Goal: Task Accomplishment & Management: Complete application form

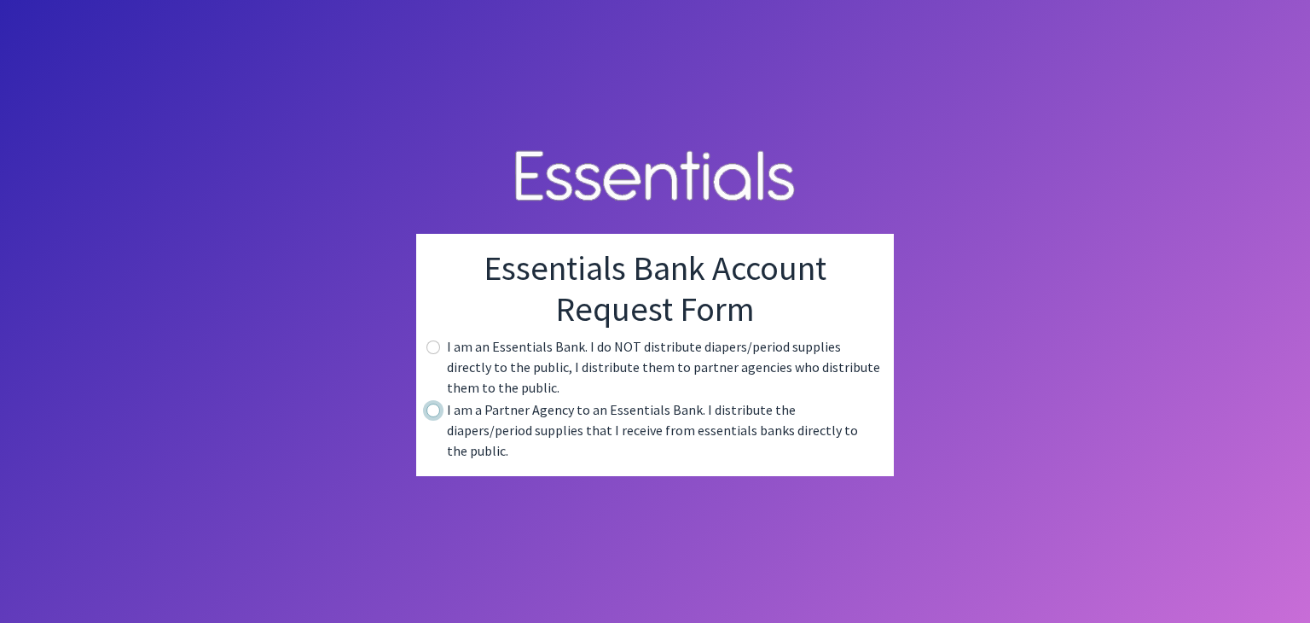
click at [432, 417] on input "radio" at bounding box center [434, 410] width 14 height 14
radio input "true"
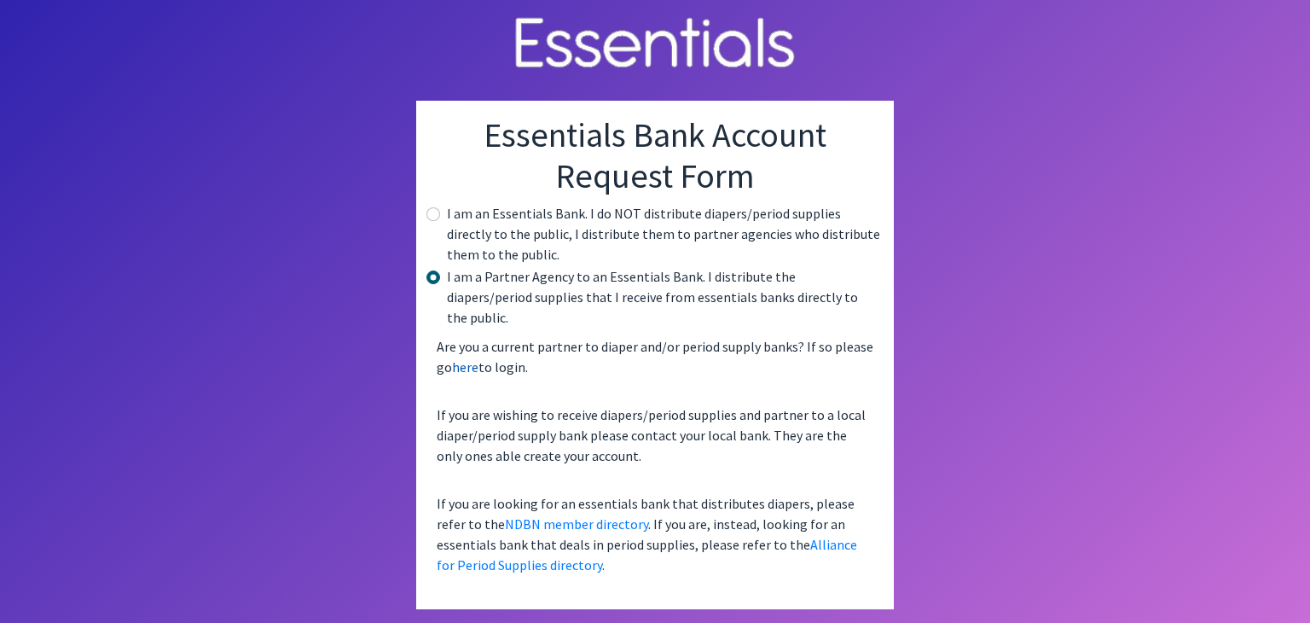
click at [471, 358] on link "here" at bounding box center [465, 366] width 26 height 17
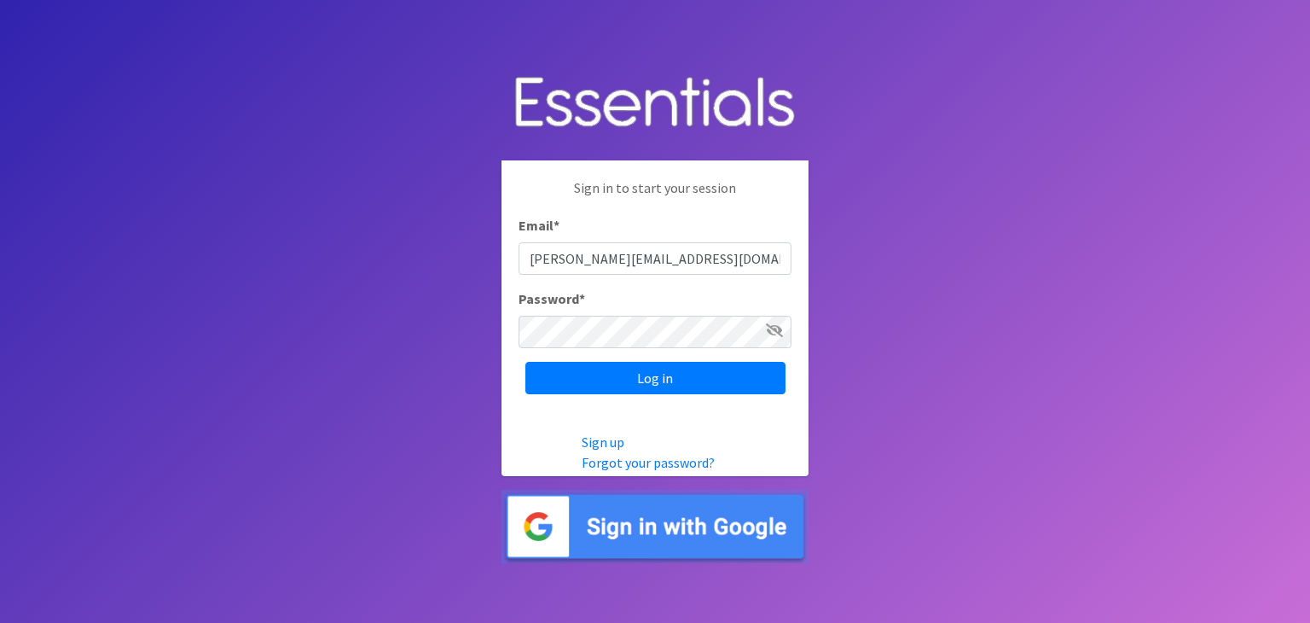
type input "[PERSON_NAME][EMAIL_ADDRESS][DOMAIN_NAME]"
click at [525, 362] on input "Log in" at bounding box center [655, 378] width 260 height 32
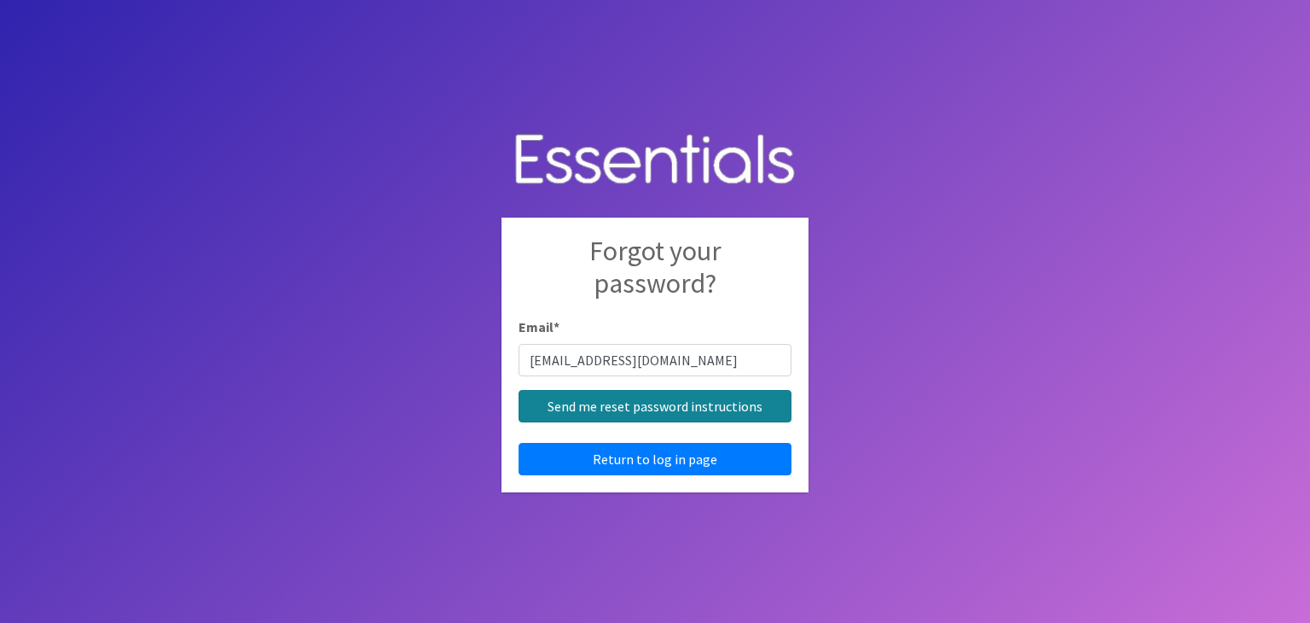
type input "pillarhomecarenola@gmail.com"
click at [637, 412] on input "Send me reset password instructions" at bounding box center [655, 406] width 273 height 32
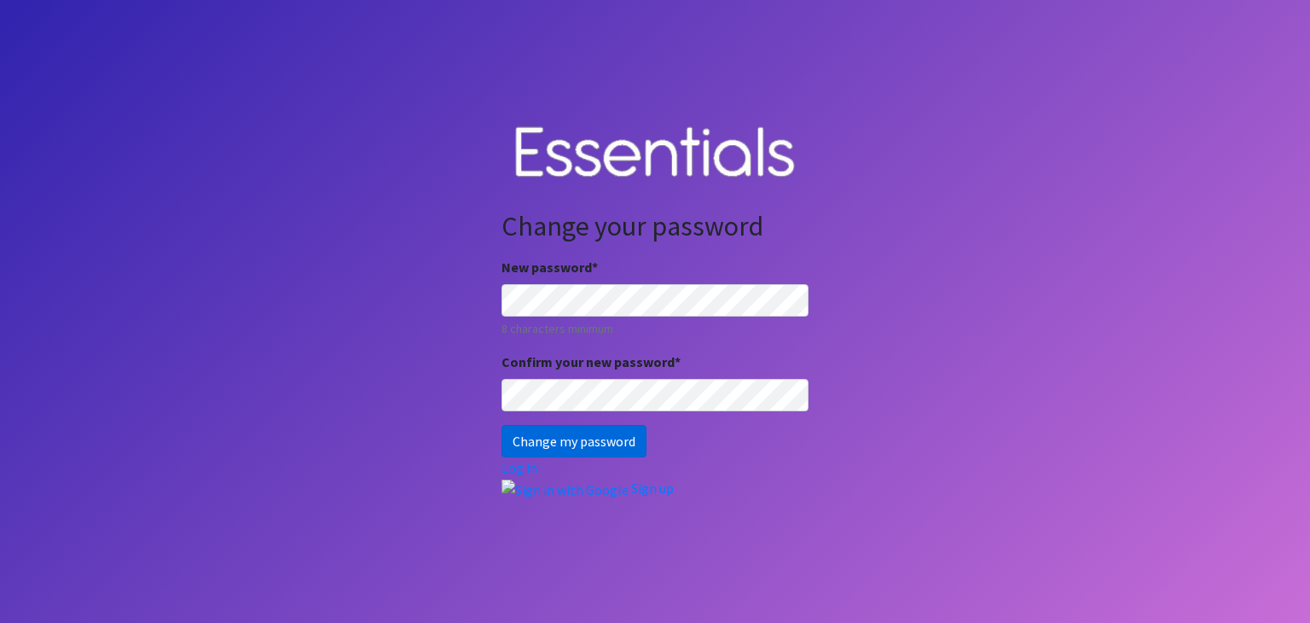
click at [594, 444] on input "Change my password" at bounding box center [574, 441] width 145 height 32
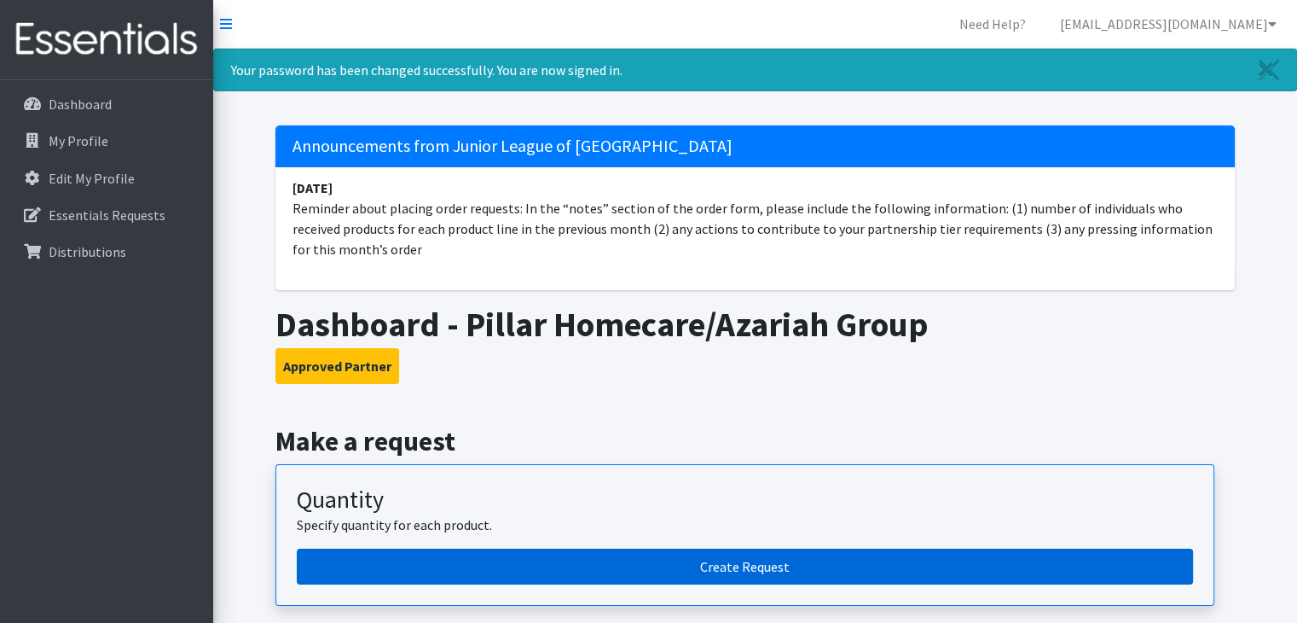
click at [927, 564] on link "Create Request" at bounding box center [745, 566] width 897 height 36
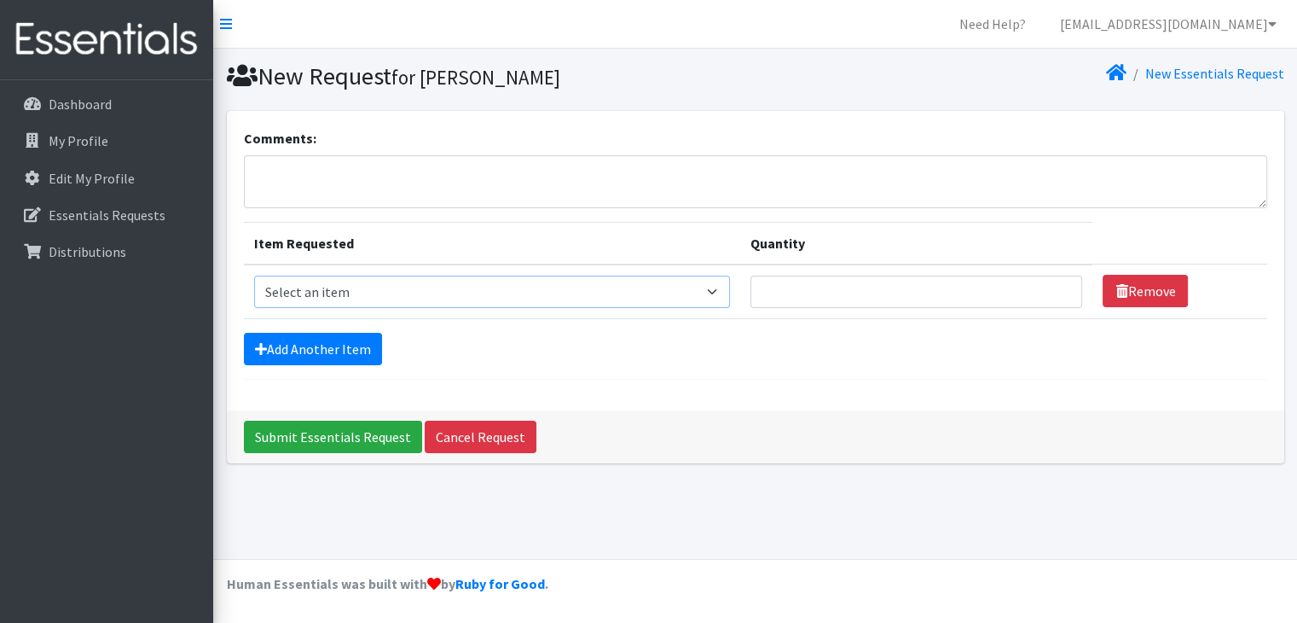
click at [720, 296] on select "Select an item Adult Incontinence - LARGE Bundle Adult Incontinence - MEDIUM Bu…" at bounding box center [492, 292] width 477 height 32
select select "14888"
click at [254, 276] on select "Select an item Adult Incontinence - LARGE Bundle Adult Incontinence - MEDIUM Bu…" at bounding box center [492, 292] width 477 height 32
click at [862, 301] on input "Quantity" at bounding box center [917, 292] width 332 height 32
type input "4"
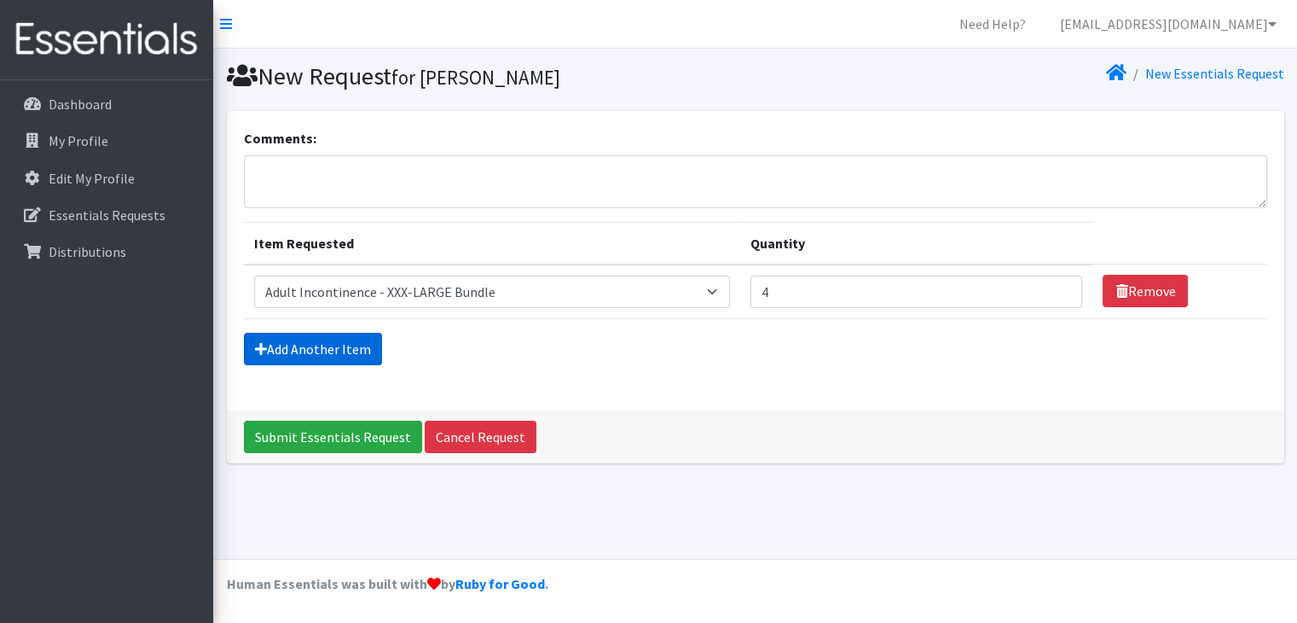
click at [354, 334] on link "Add Another Item" at bounding box center [313, 349] width 138 height 32
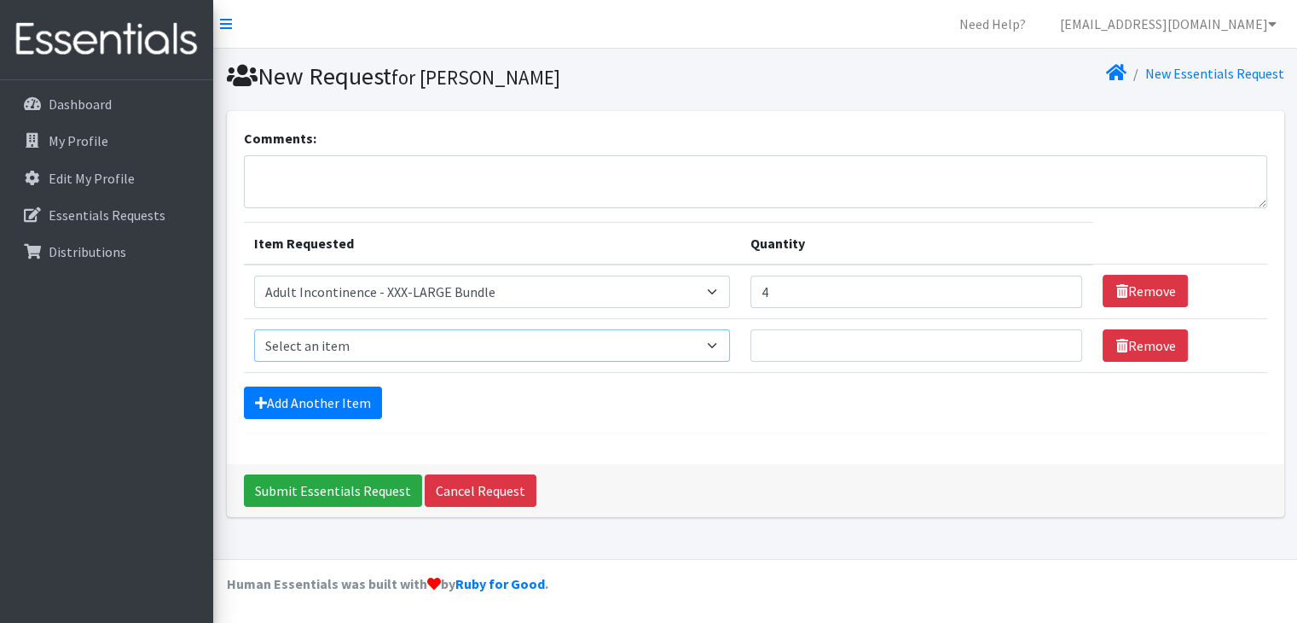
click at [714, 338] on select "Select an item Adult Incontinence - LARGE Bundle Adult Incontinence - MEDIUM Bu…" at bounding box center [492, 345] width 477 height 32
select select "14887"
click at [254, 329] on select "Select an item Adult Incontinence - LARGE Bundle Adult Incontinence - MEDIUM Bu…" at bounding box center [492, 345] width 477 height 32
click at [829, 345] on input "Quantity" at bounding box center [917, 345] width 332 height 32
type input "4"
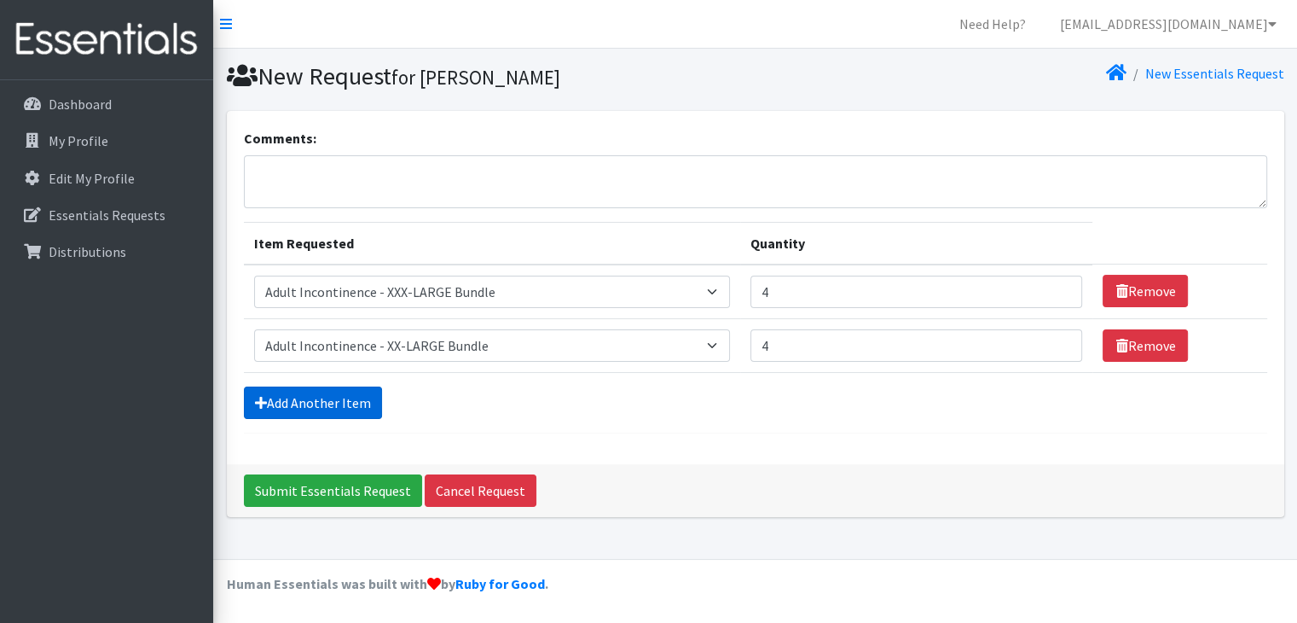
click at [350, 393] on link "Add Another Item" at bounding box center [313, 402] width 138 height 32
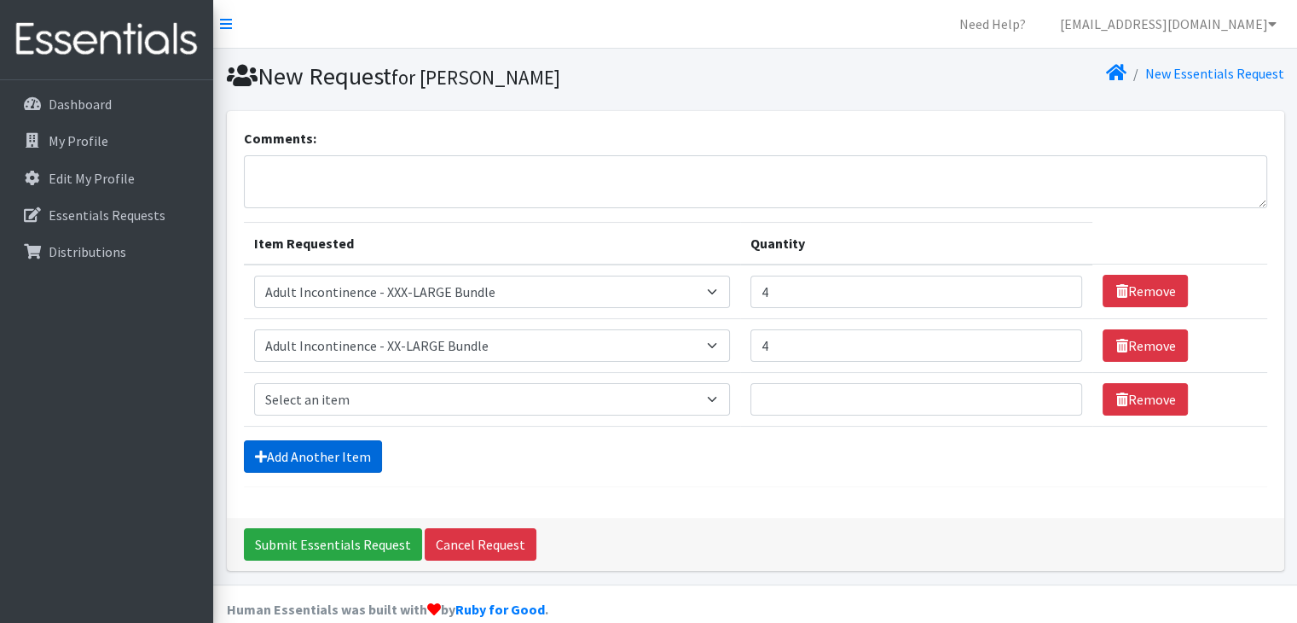
scroll to position [23, 0]
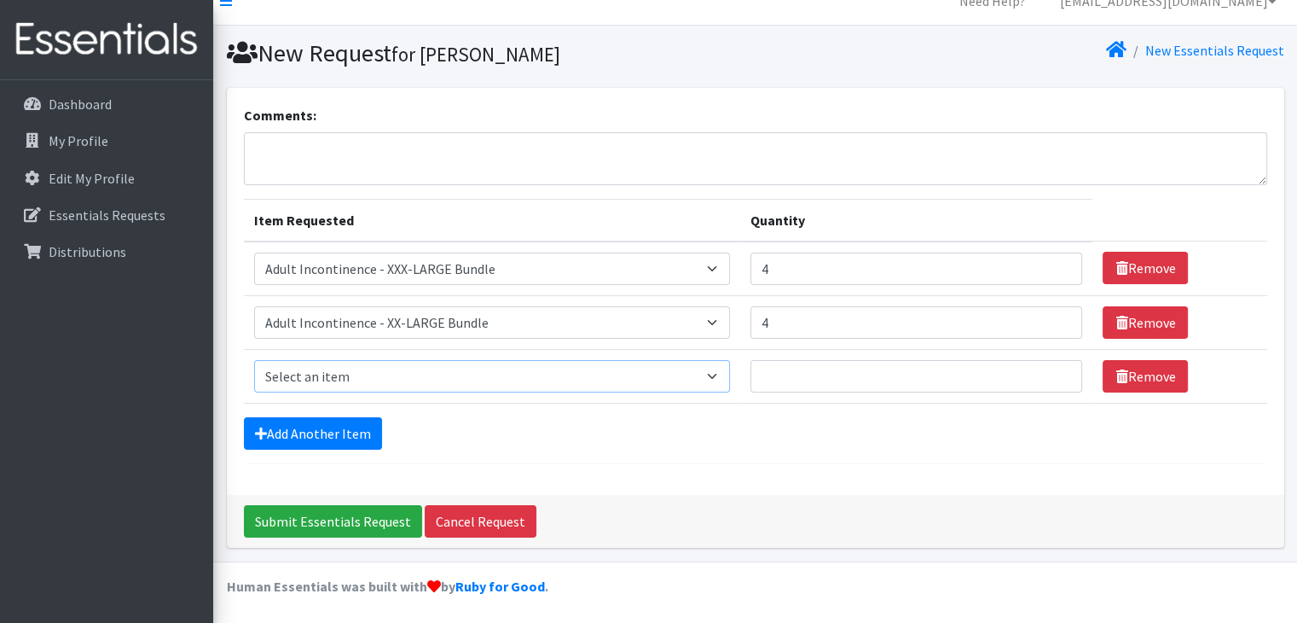
click at [417, 369] on select "Select an item Adult Incontinence - LARGE Bundle Adult Incontinence - MEDIUM Bu…" at bounding box center [492, 376] width 477 height 32
select select "14886"
click at [254, 360] on select "Select an item Adult Incontinence - LARGE Bundle Adult Incontinence - MEDIUM Bu…" at bounding box center [492, 376] width 477 height 32
click at [806, 380] on input "Quantity" at bounding box center [917, 376] width 332 height 32
type input "4"
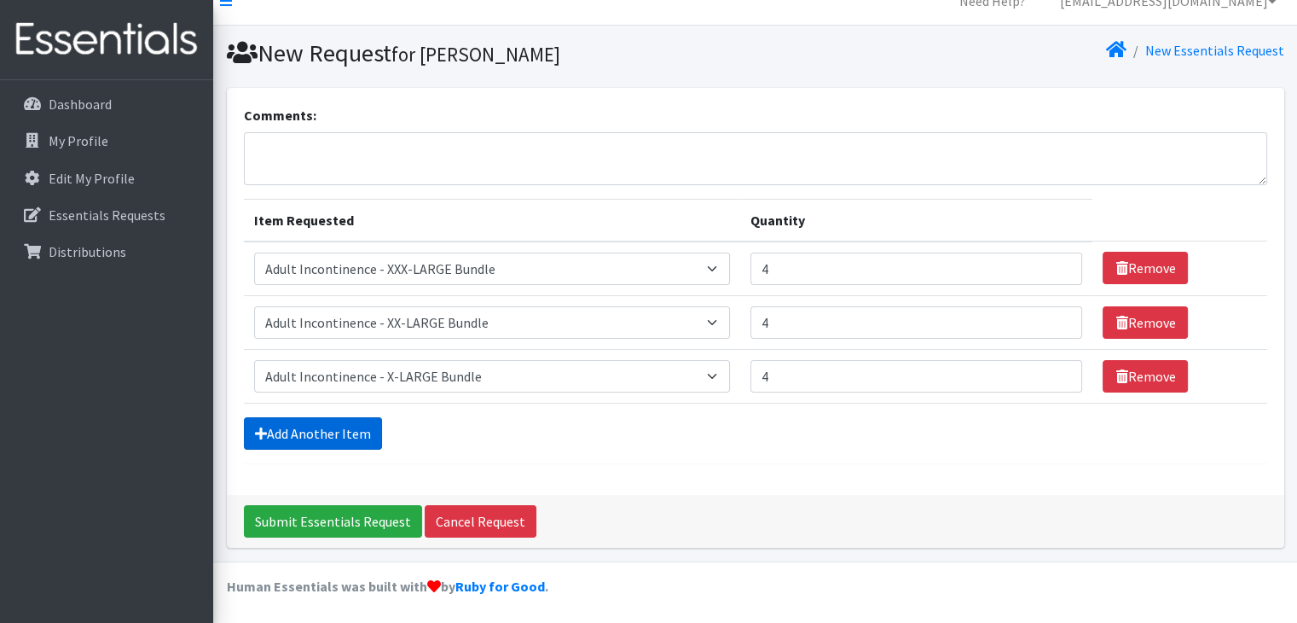
click at [338, 431] on link "Add Another Item" at bounding box center [313, 433] width 138 height 32
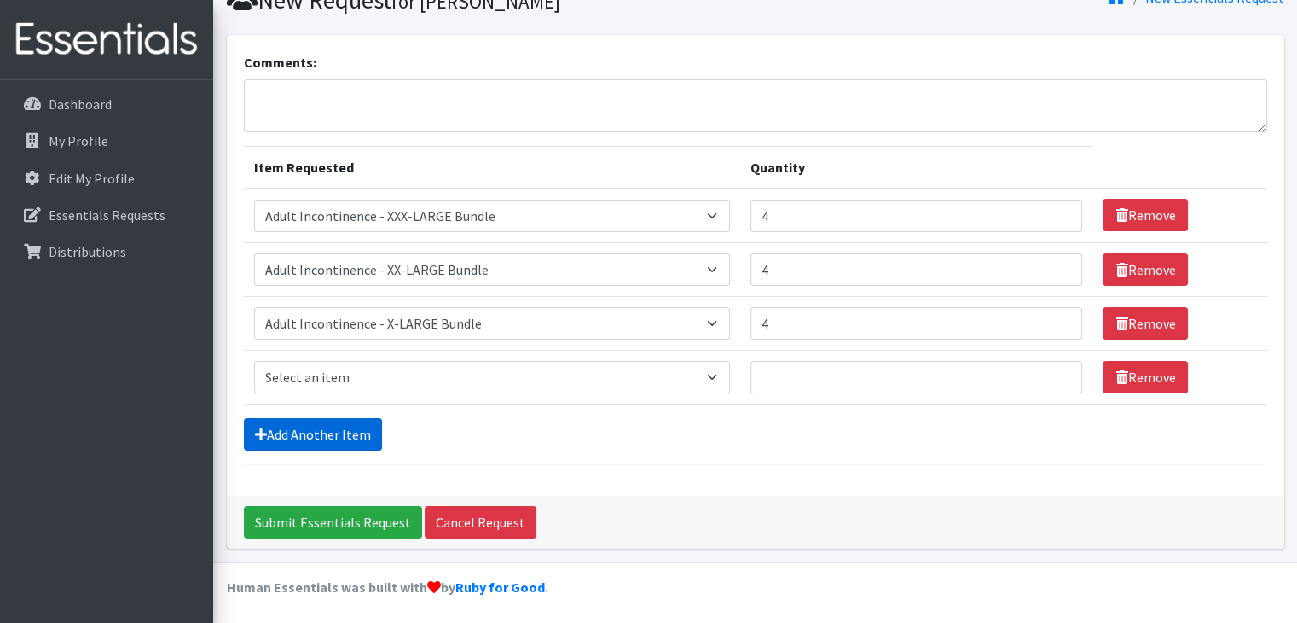
scroll to position [77, 0]
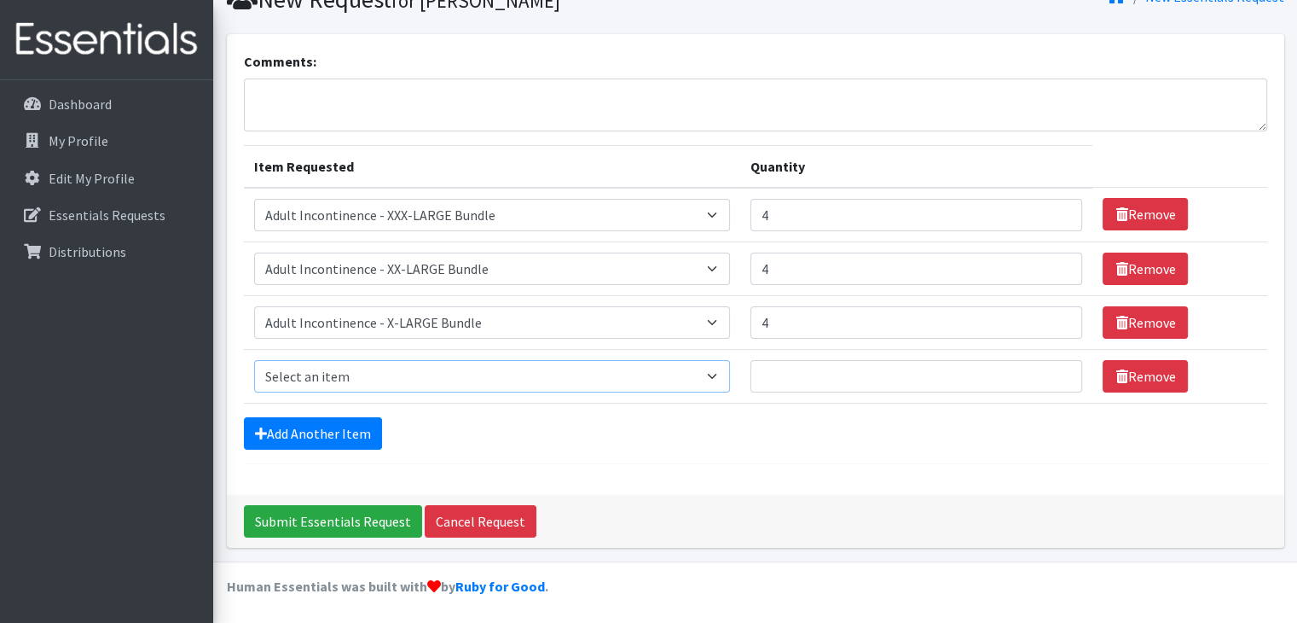
click at [387, 373] on select "Select an item Adult Incontinence - LARGE Bundle Adult Incontinence - MEDIUM Bu…" at bounding box center [492, 376] width 477 height 32
select select "14885"
click at [254, 360] on select "Select an item Adult Incontinence - LARGE Bundle Adult Incontinence - MEDIUM Bu…" at bounding box center [492, 376] width 477 height 32
click at [775, 385] on input "Quantity" at bounding box center [917, 376] width 332 height 32
type input "10"
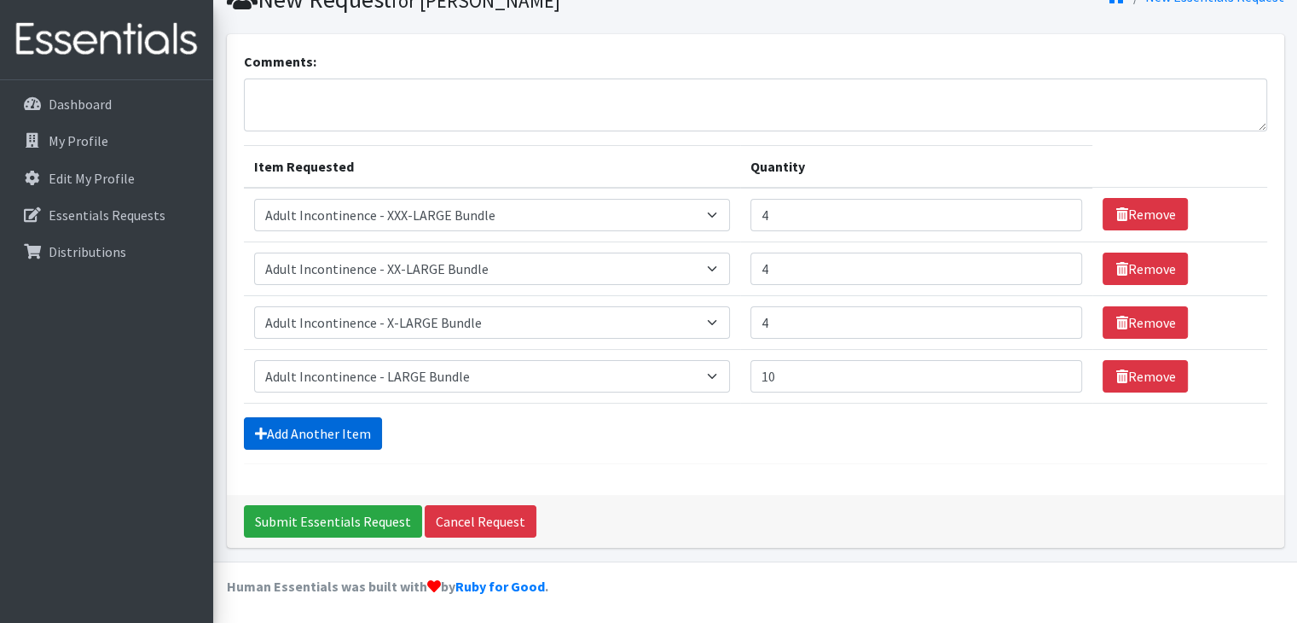
click at [356, 432] on link "Add Another Item" at bounding box center [313, 433] width 138 height 32
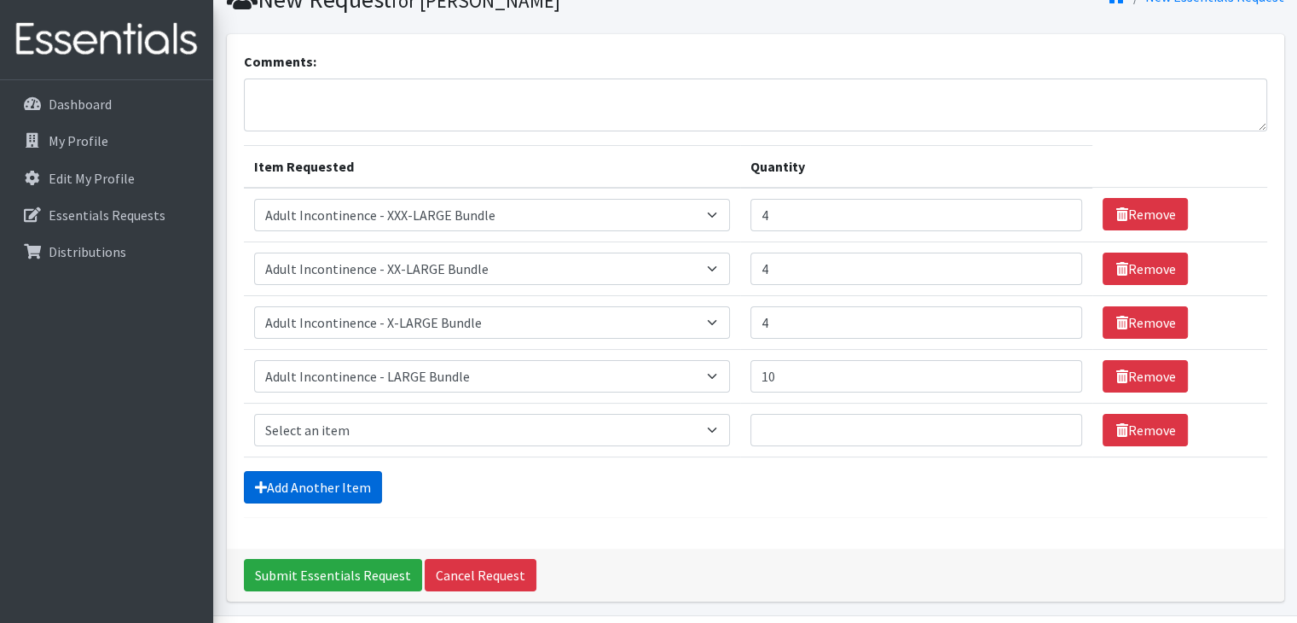
scroll to position [130, 0]
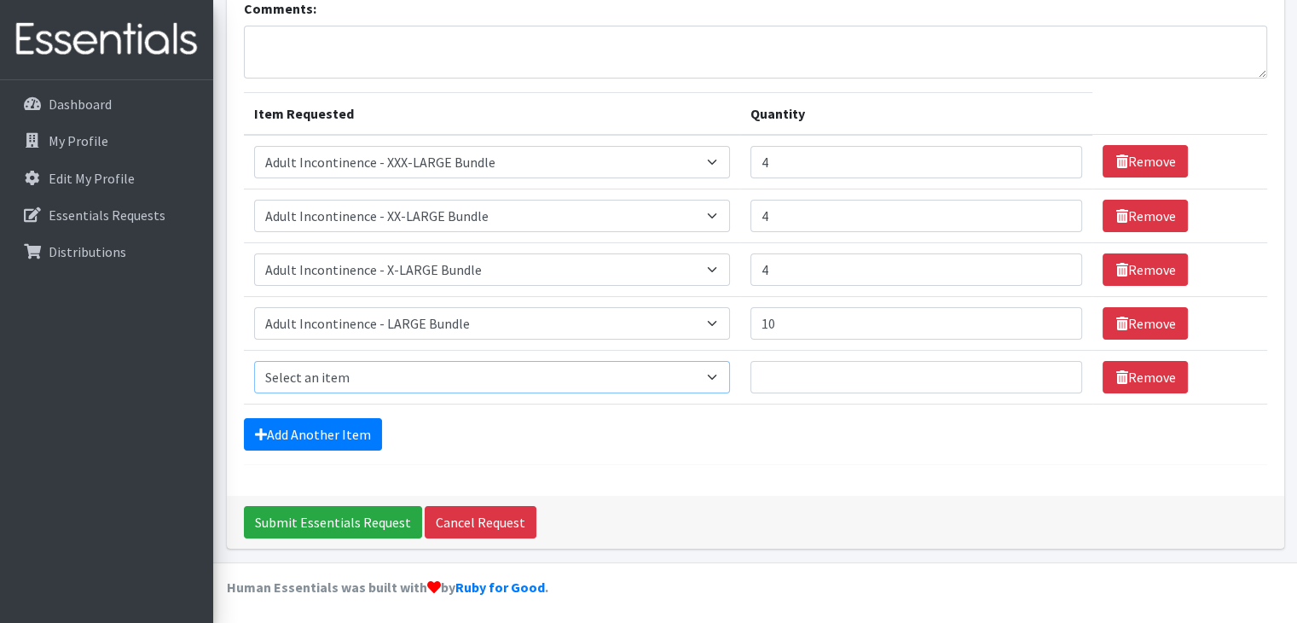
click at [336, 369] on select "Select an item Adult Incontinence - LARGE Bundle Adult Incontinence - MEDIUM Bu…" at bounding box center [492, 377] width 477 height 32
select select "15373"
click at [254, 361] on select "Select an item Adult Incontinence - LARGE Bundle Adult Incontinence - MEDIUM Bu…" at bounding box center [492, 377] width 477 height 32
click at [839, 370] on input "Quantity" at bounding box center [917, 377] width 332 height 32
type input "10"
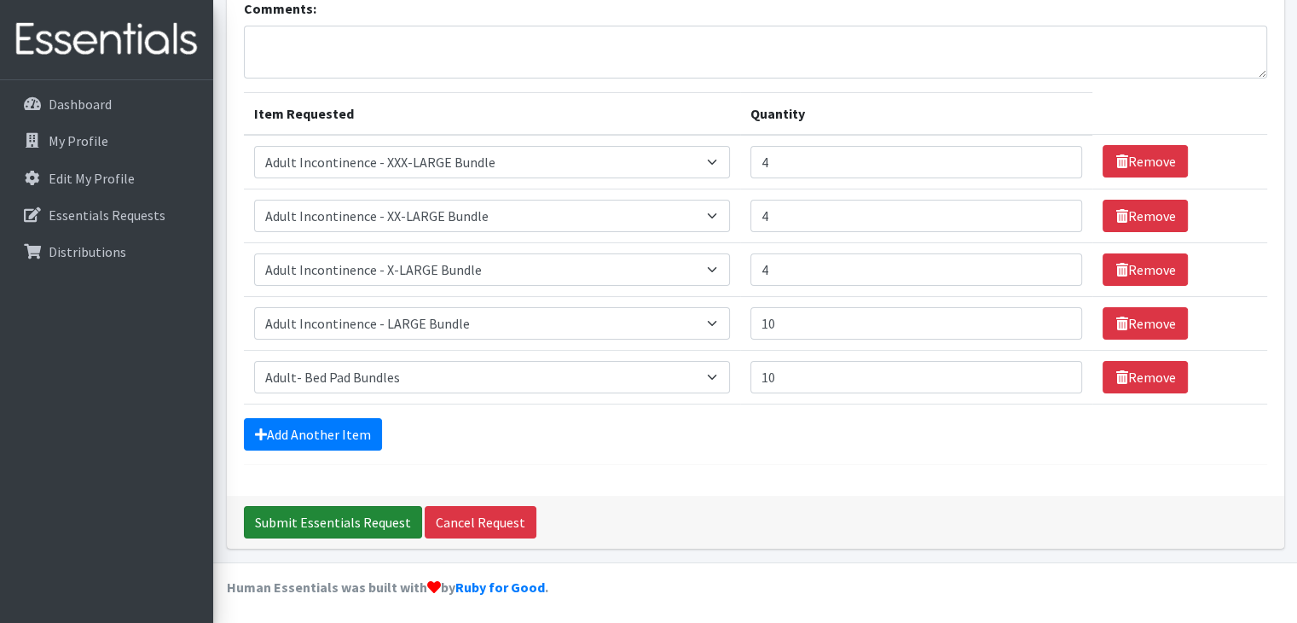
click at [372, 516] on input "Submit Essentials Request" at bounding box center [333, 522] width 178 height 32
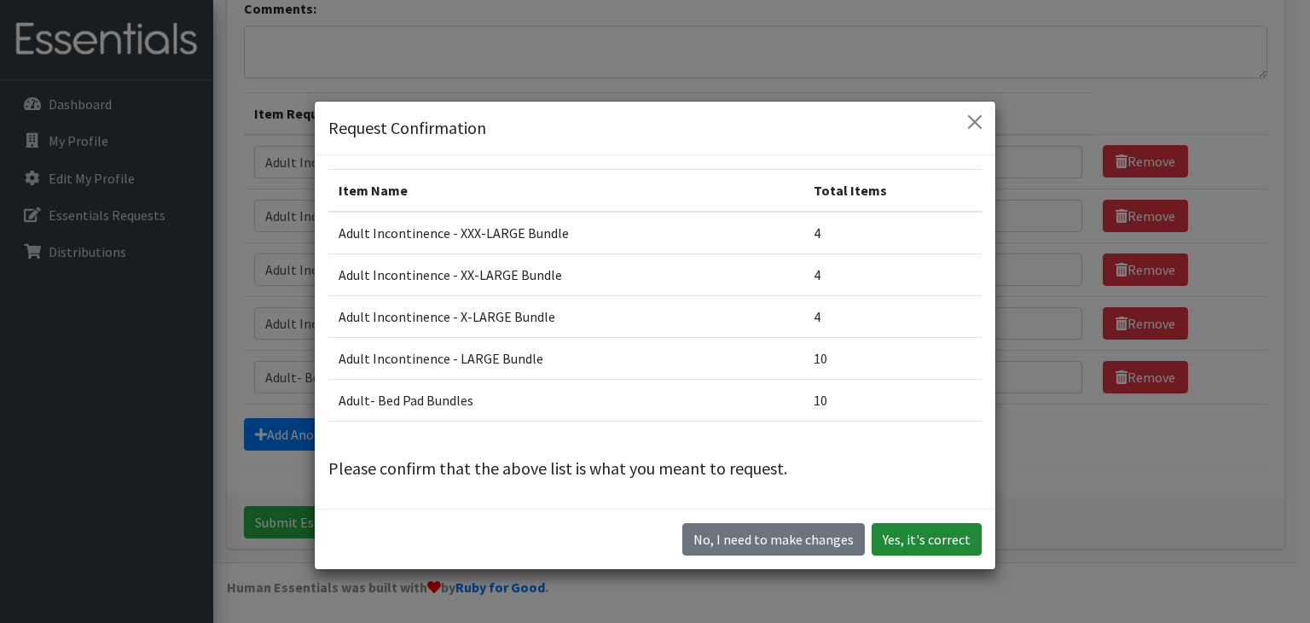
click at [911, 538] on button "Yes, it's correct" at bounding box center [927, 539] width 110 height 32
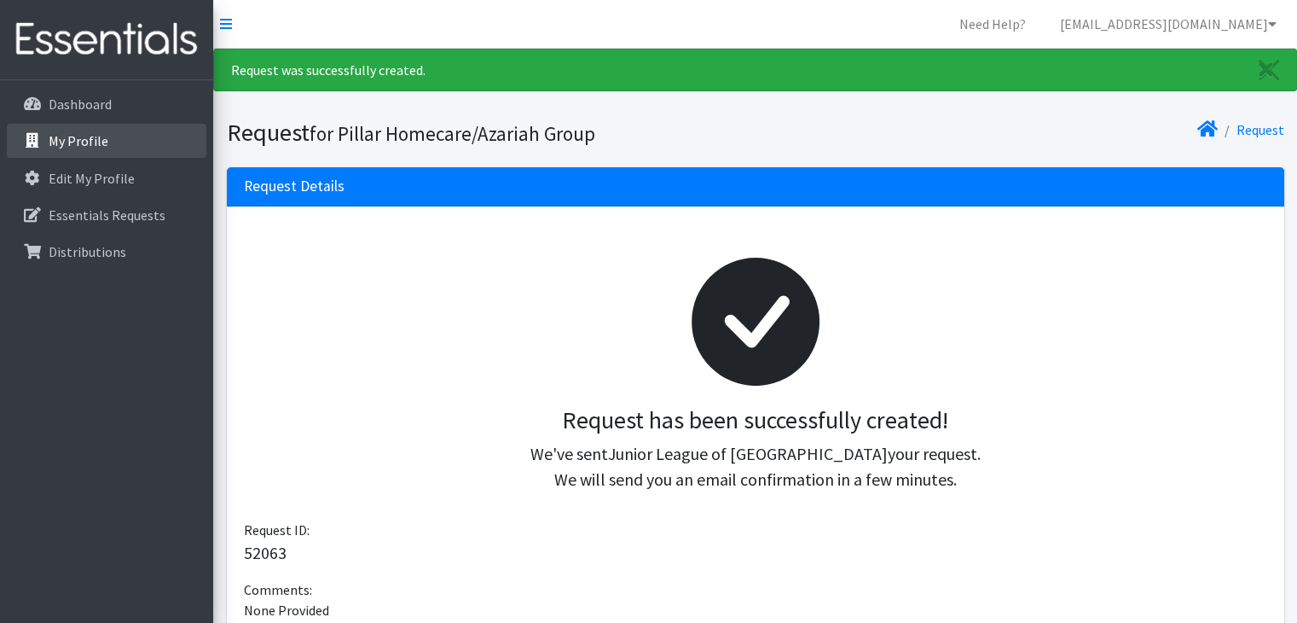
click at [96, 145] on p "My Profile" at bounding box center [79, 140] width 60 height 17
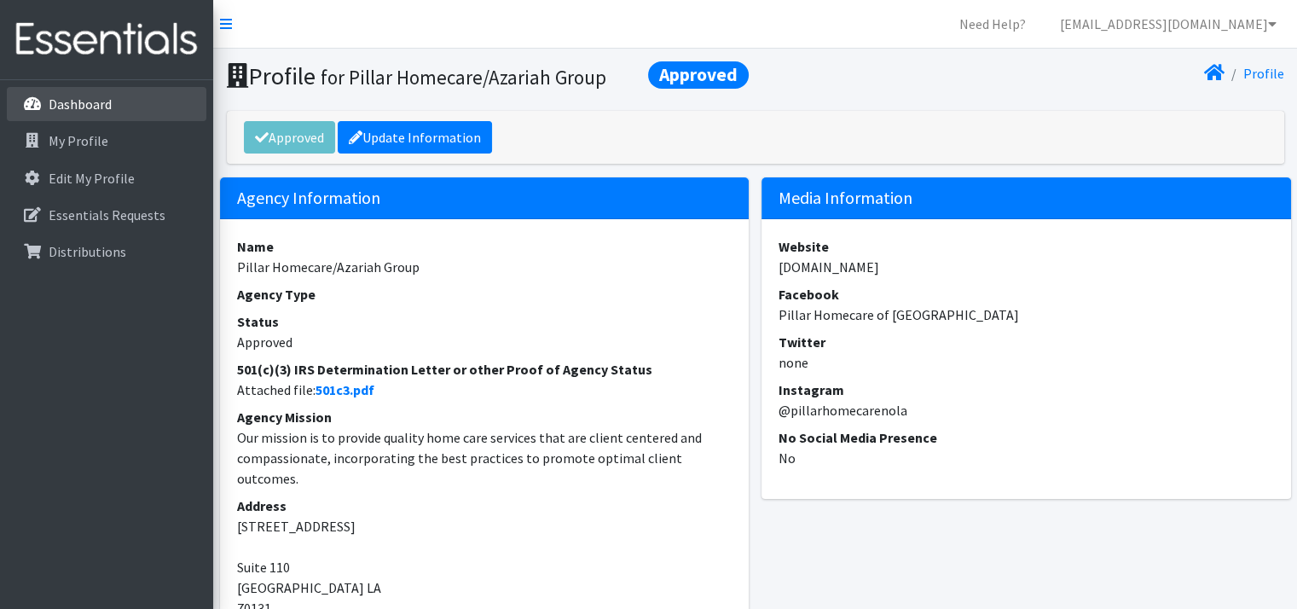
click at [61, 90] on link "Dashboard" at bounding box center [107, 104] width 200 height 34
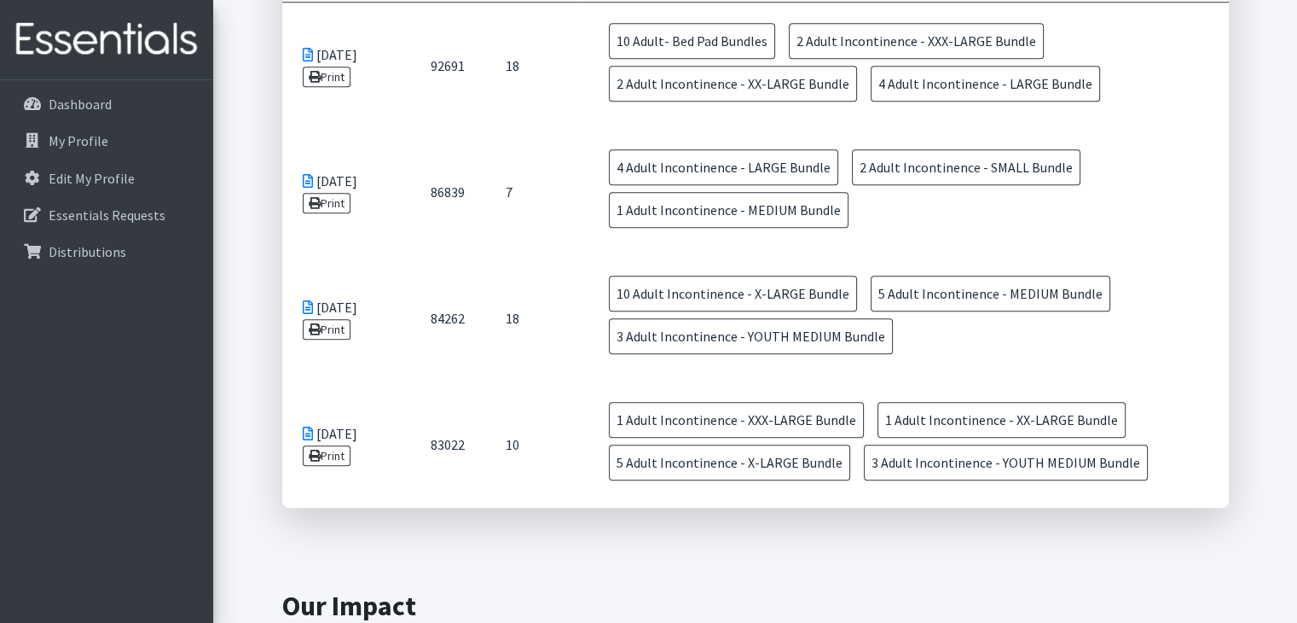
scroll to position [1258, 0]
